Goal: Task Accomplishment & Management: Complete application form

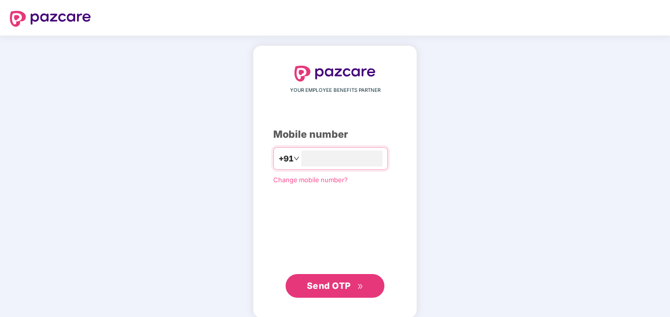
type input "**********"
click at [333, 292] on span "Send OTP" at bounding box center [335, 286] width 57 height 14
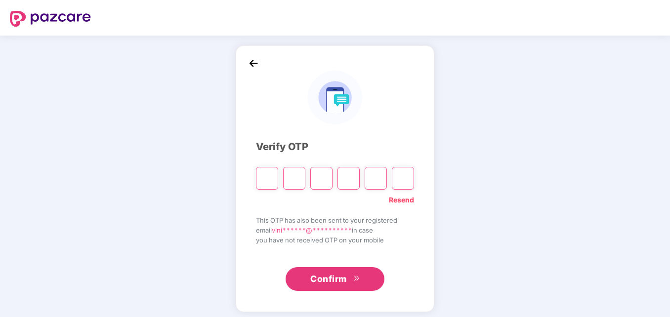
type input "*"
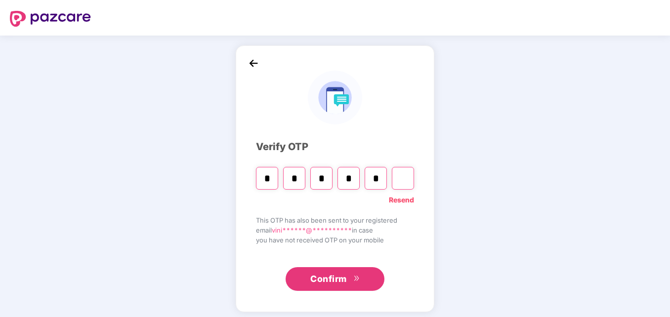
type input "*"
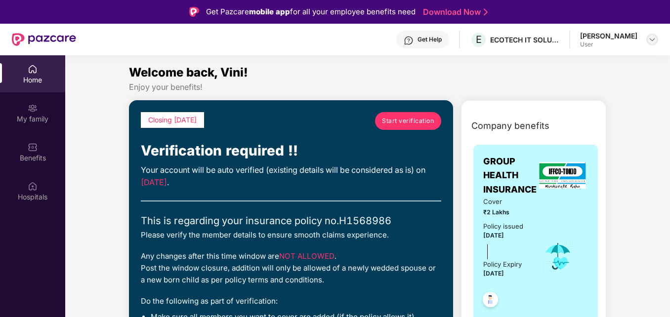
click at [654, 40] on img at bounding box center [653, 40] width 8 height 8
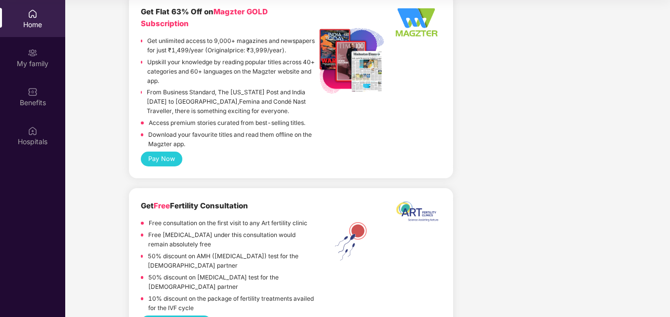
scroll to position [2516, 0]
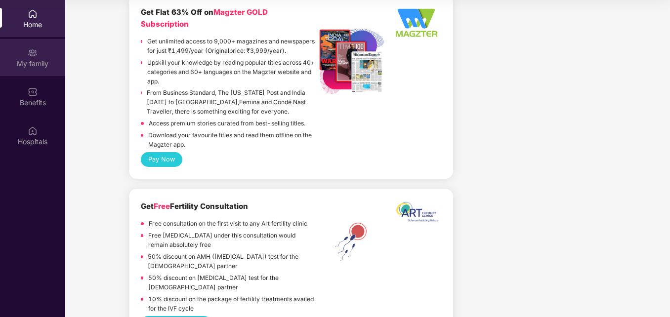
click at [29, 65] on div "My family" at bounding box center [32, 64] width 65 height 10
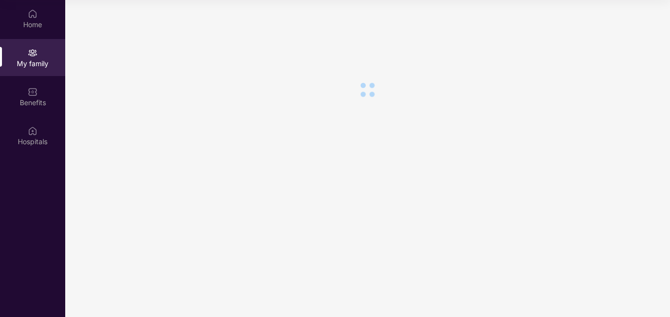
scroll to position [0, 0]
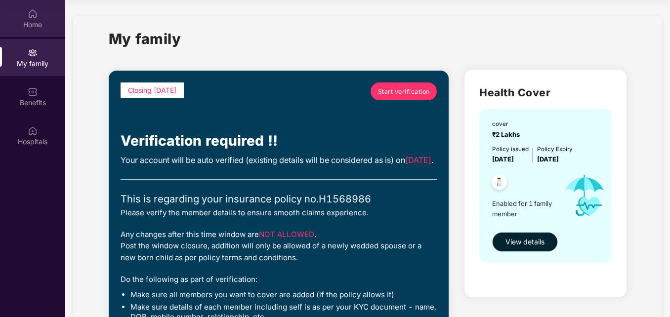
click at [38, 10] on div "Home" at bounding box center [32, 18] width 65 height 37
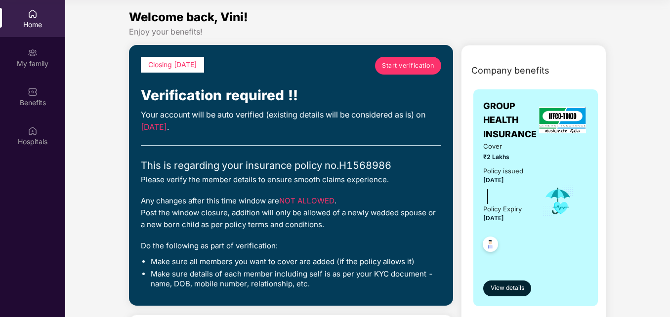
click at [417, 61] on span "Start verification" at bounding box center [408, 65] width 52 height 9
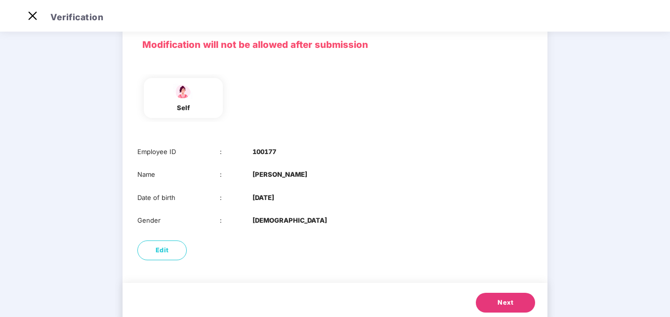
scroll to position [74, 0]
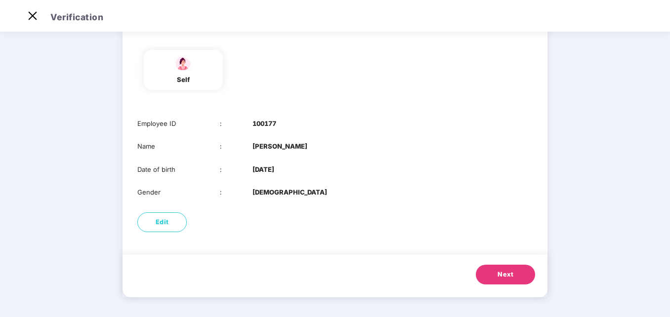
click at [510, 281] on button "Next" at bounding box center [505, 275] width 59 height 20
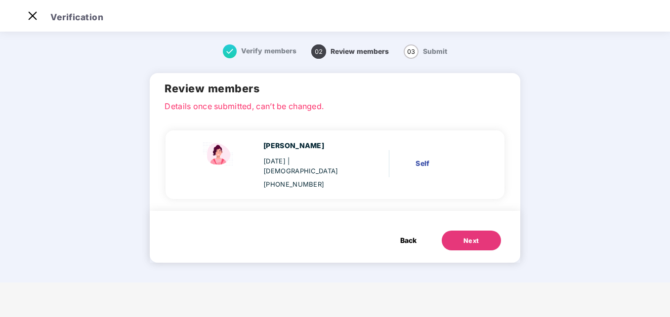
click at [480, 231] on button "Next" at bounding box center [471, 241] width 59 height 20
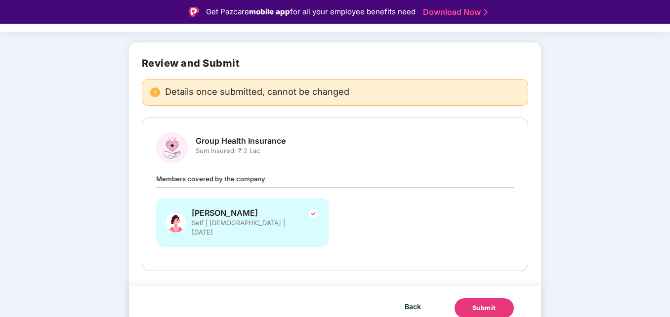
scroll to position [54, 0]
click at [416, 301] on span "Back" at bounding box center [413, 307] width 16 height 12
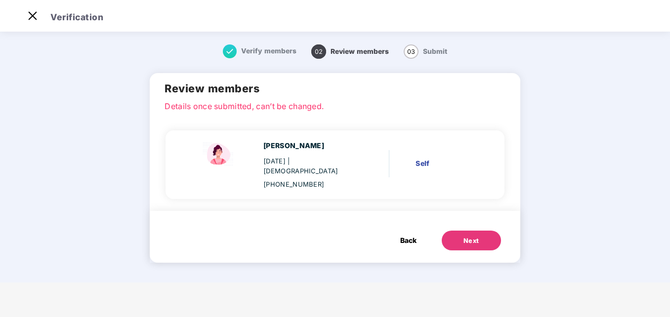
click at [471, 236] on div "Next" at bounding box center [472, 241] width 16 height 10
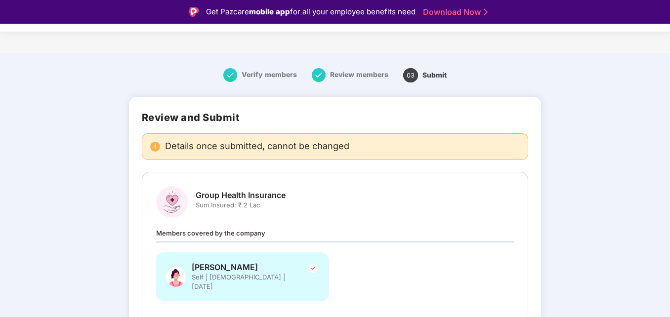
scroll to position [54, 0]
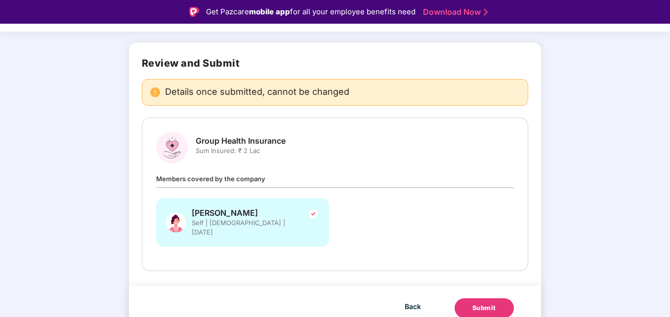
click at [480, 304] on div "Submit" at bounding box center [485, 309] width 24 height 10
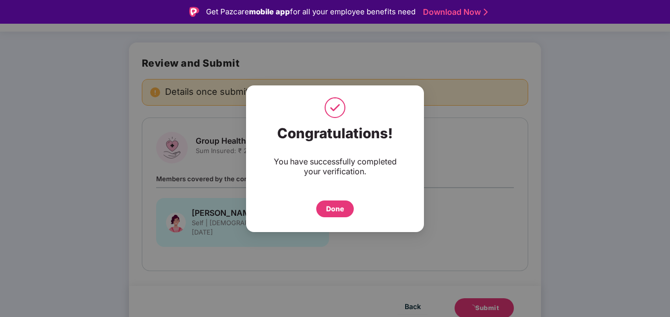
click at [328, 213] on div "Done" at bounding box center [335, 209] width 18 height 11
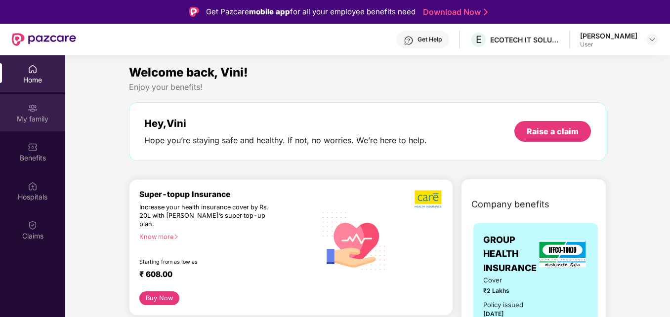
click at [14, 108] on div "My family" at bounding box center [32, 112] width 65 height 37
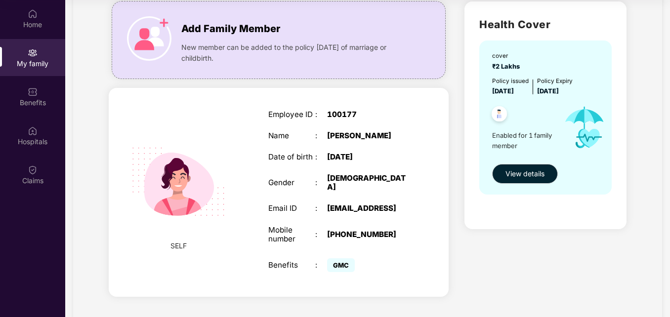
scroll to position [69, 0]
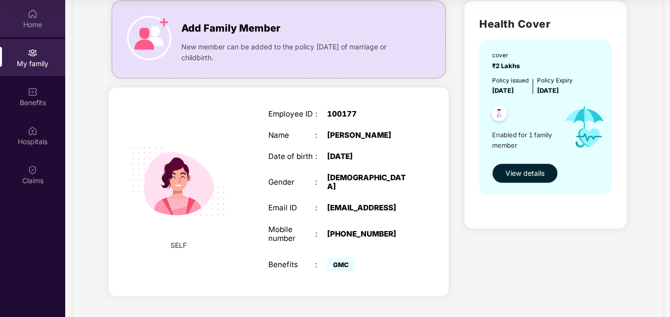
click at [36, 13] on img at bounding box center [33, 14] width 10 height 10
